Goal: Information Seeking & Learning: Learn about a topic

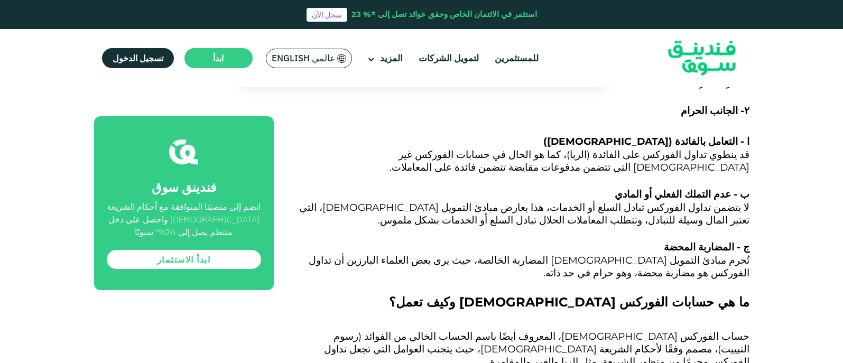
scroll to position [2115, 0]
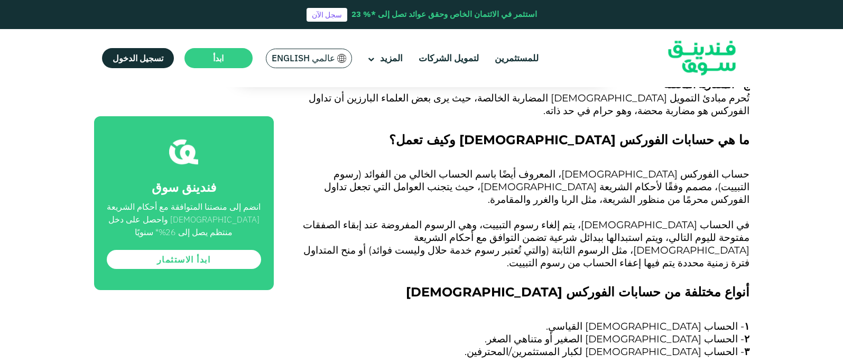
scroll to position [2221, 0]
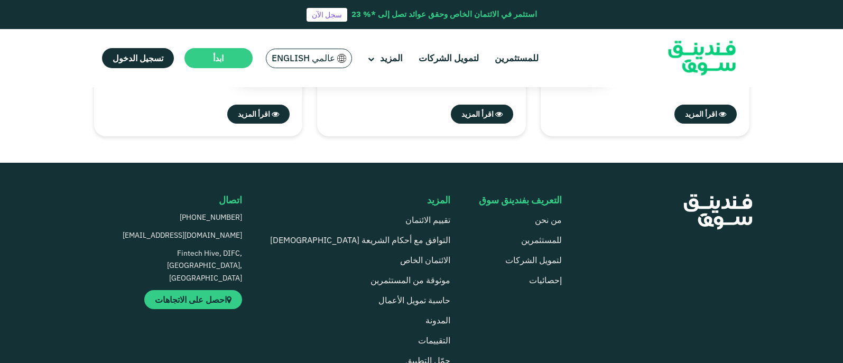
scroll to position [3225, 0]
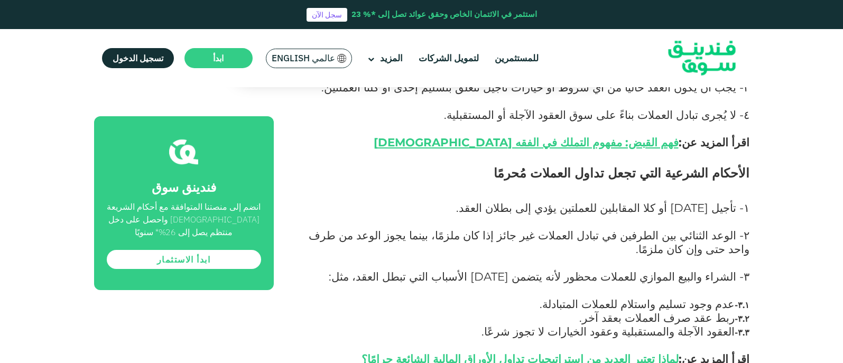
scroll to position [1692, 0]
